Goal: Task Accomplishment & Management: Manage account settings

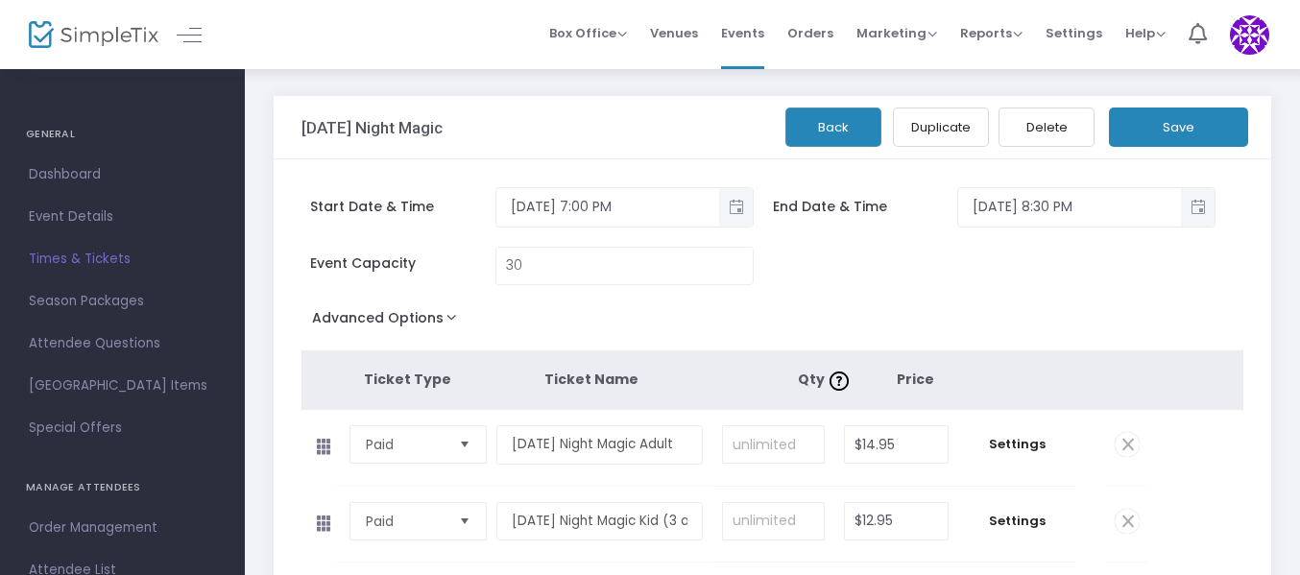
click at [96, 252] on span "Times & Tickets" at bounding box center [122, 259] width 187 height 25
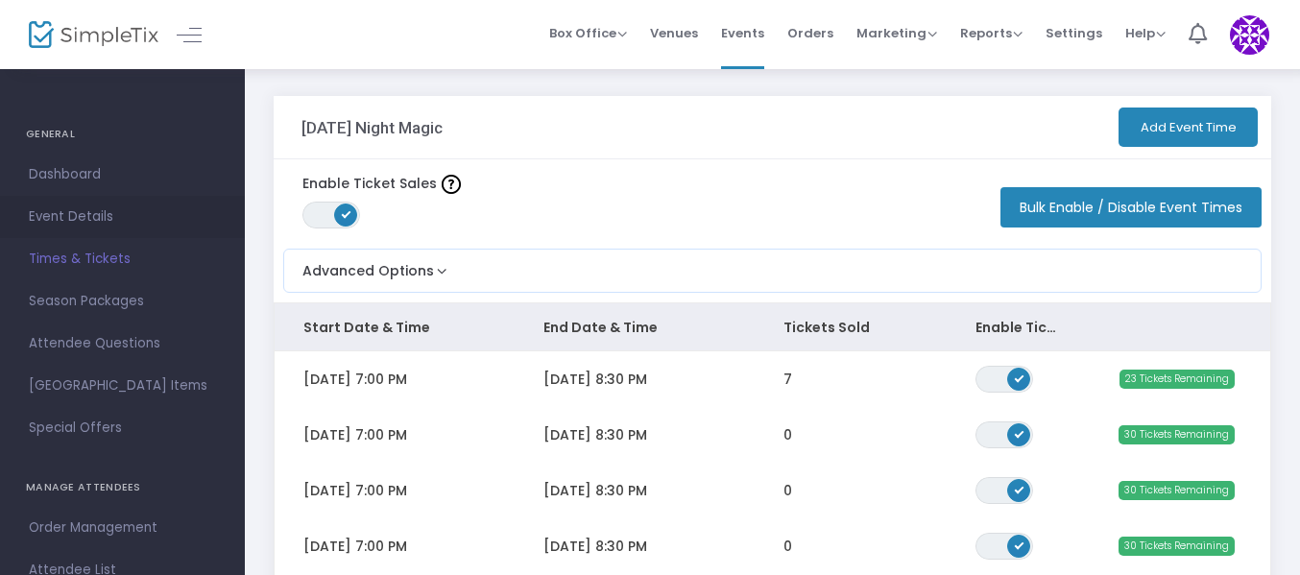
click at [70, 211] on span "Event Details" at bounding box center [122, 217] width 187 height 25
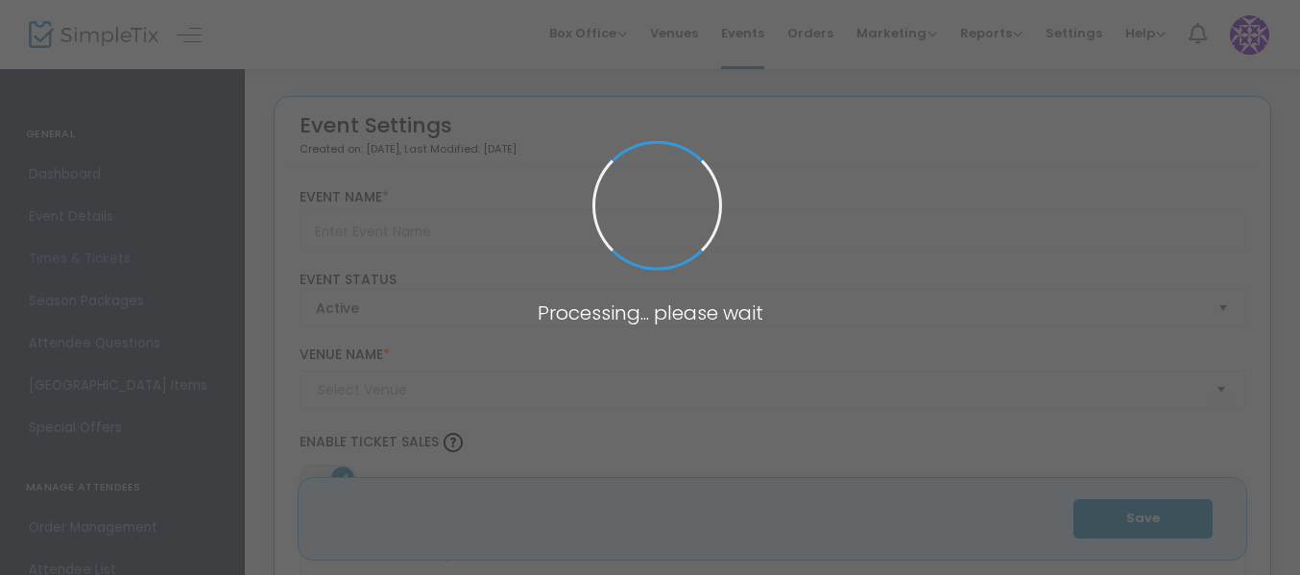
type input "[DATE] Night Magic"
type textarea "Looking for the perfect way to start your weekend with a touch of wonder and ex…"
type input "Buy Tickets"
type input "Amarillo Magic Co."
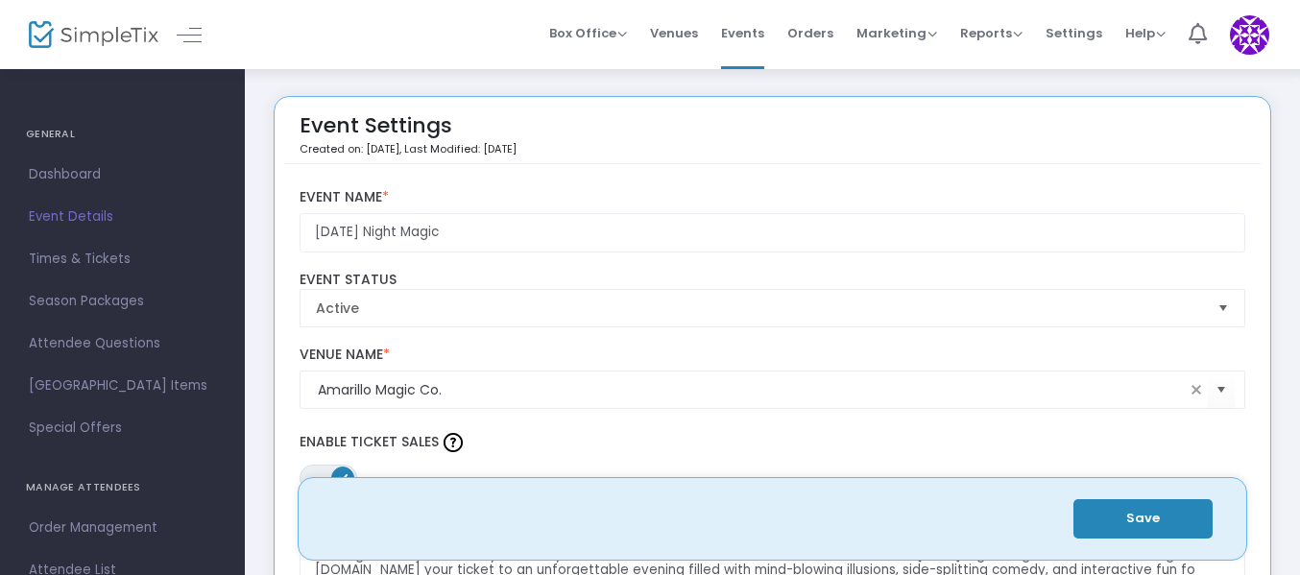
drag, startPoint x: 748, startPoint y: 28, endPoint x: 736, endPoint y: 46, distance: 22.1
click at [748, 28] on span "Events" at bounding box center [742, 33] width 43 height 49
